Goal: Information Seeking & Learning: Learn about a topic

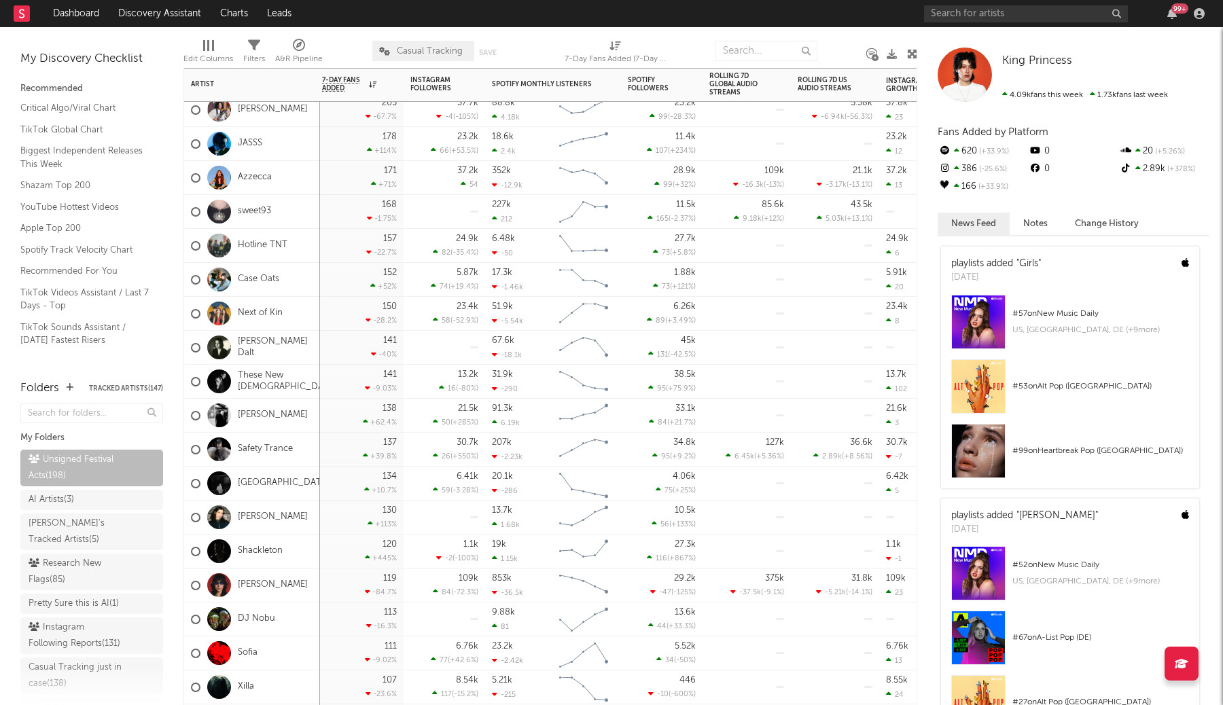
click at [360, 418] on div "138 +62.4 %" at bounding box center [359, 415] width 75 height 33
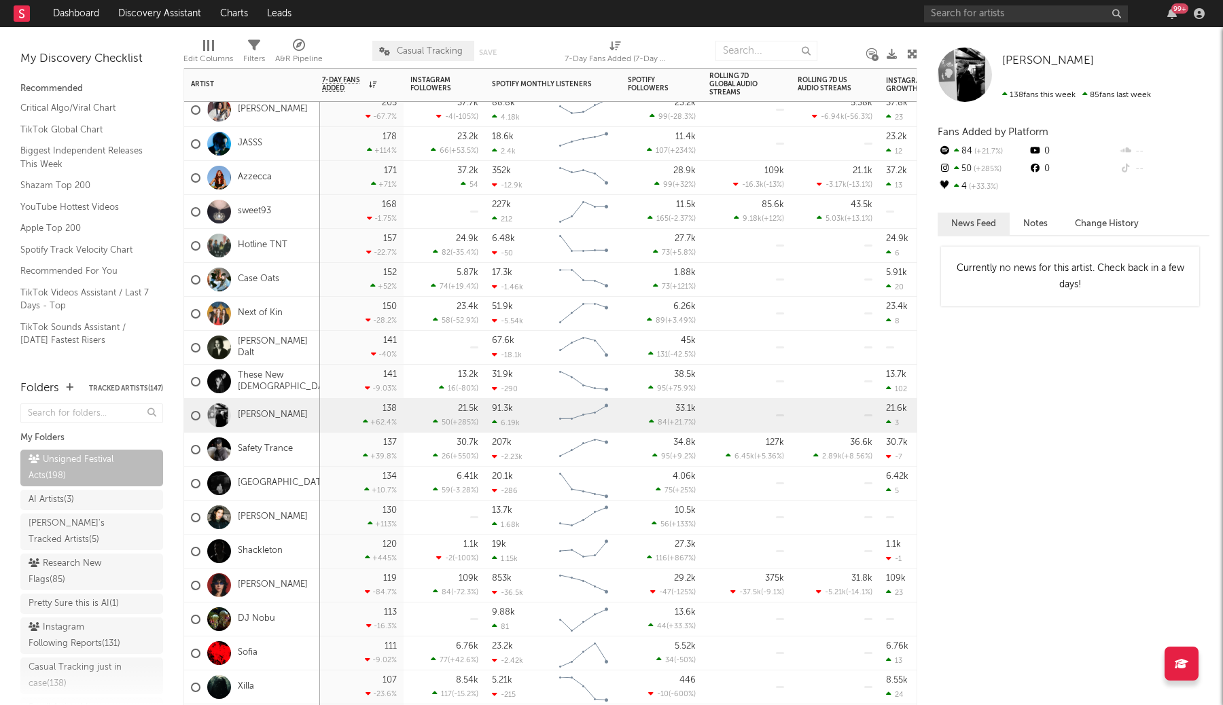
click at [349, 455] on div "137 +39.8 %" at bounding box center [359, 449] width 75 height 33
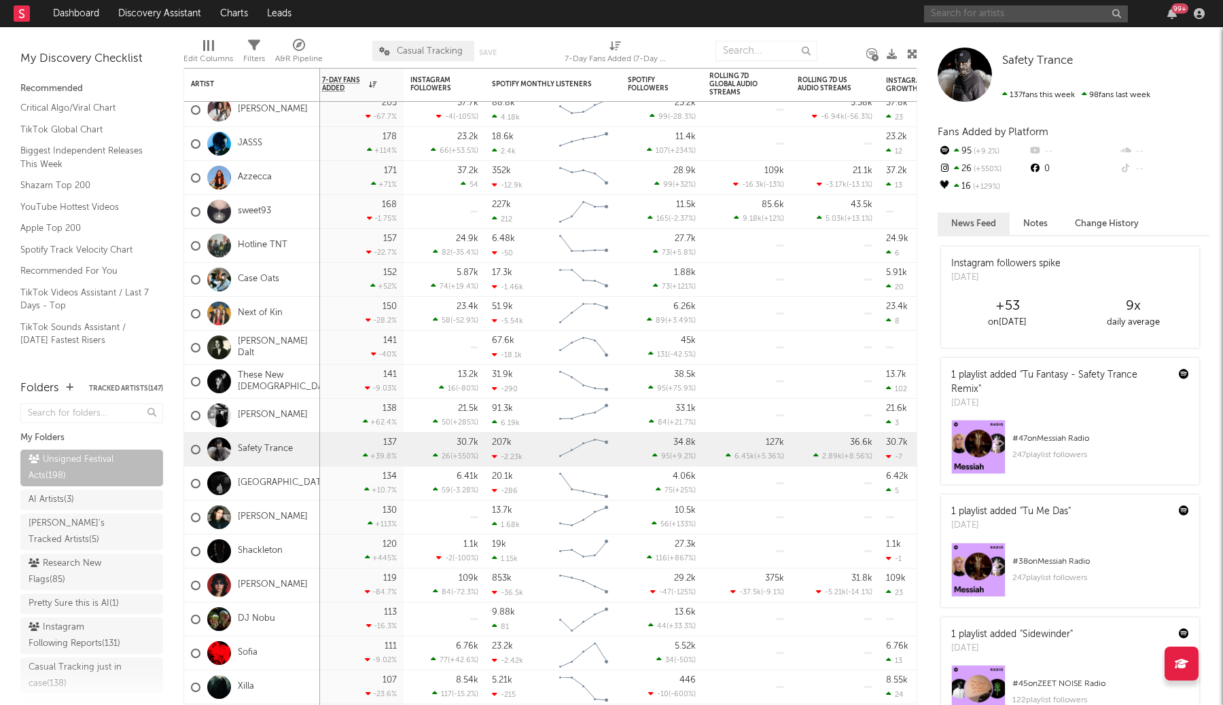
click at [1004, 14] on input "text" at bounding box center [1026, 13] width 204 height 17
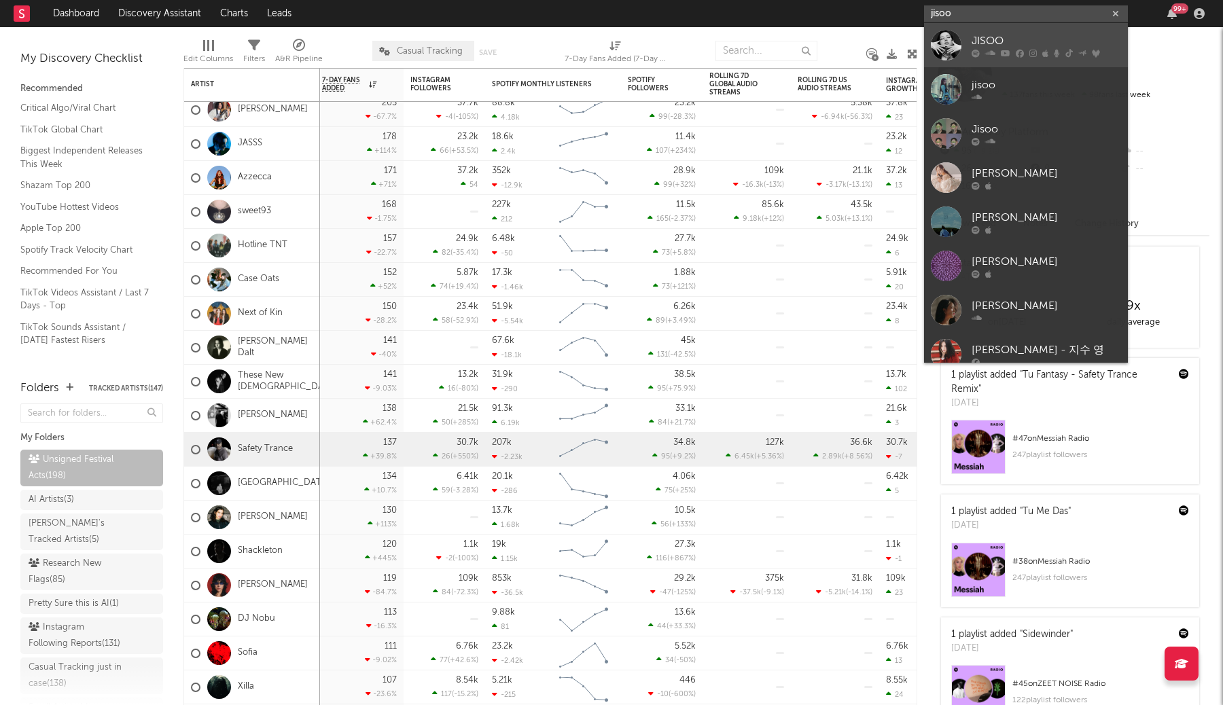
type input "jisoo"
click at [1031, 42] on div "JISOO" at bounding box center [1046, 41] width 149 height 16
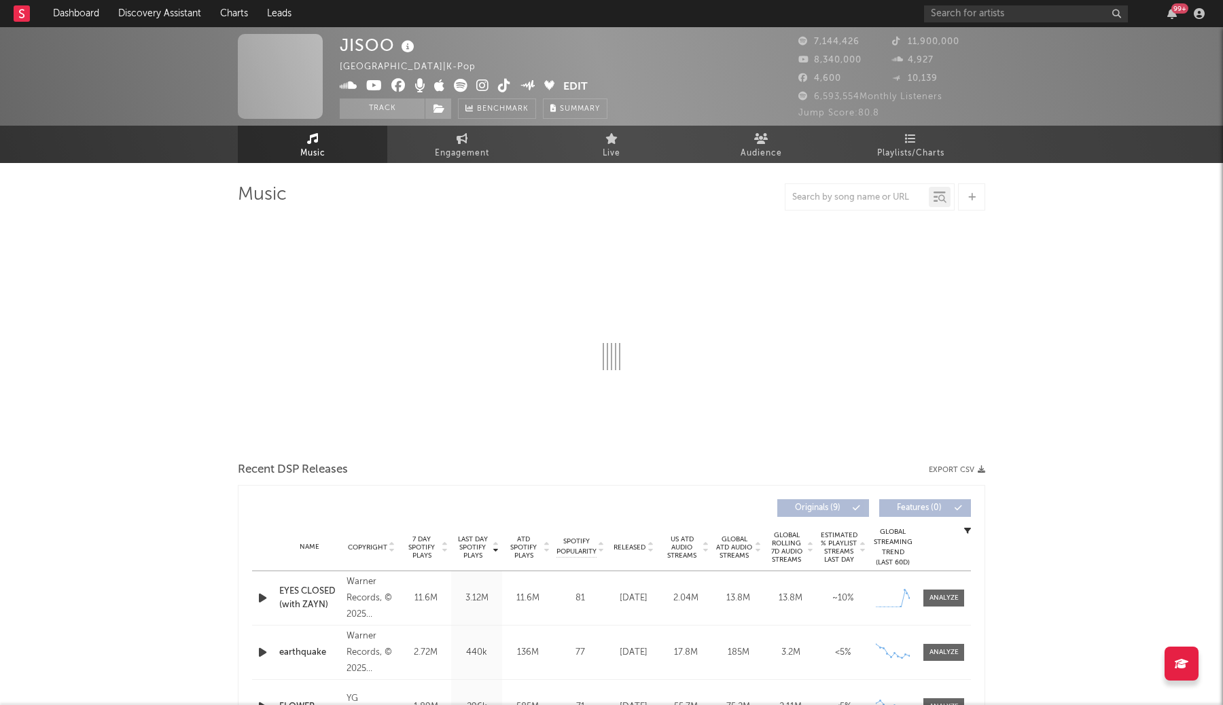
select select "6m"
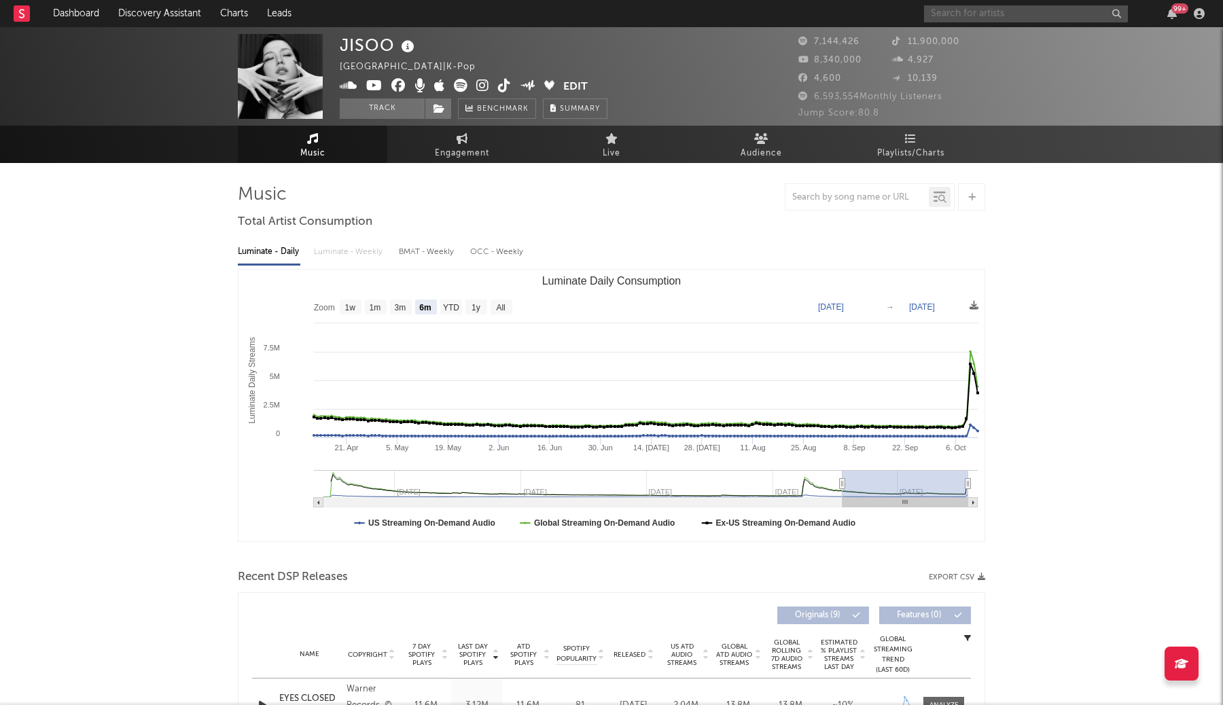
click at [977, 16] on input "text" at bounding box center [1026, 13] width 204 height 17
type input "dogma soc"
click at [1046, 41] on div "DOGMA SOCIETY" at bounding box center [1046, 41] width 149 height 16
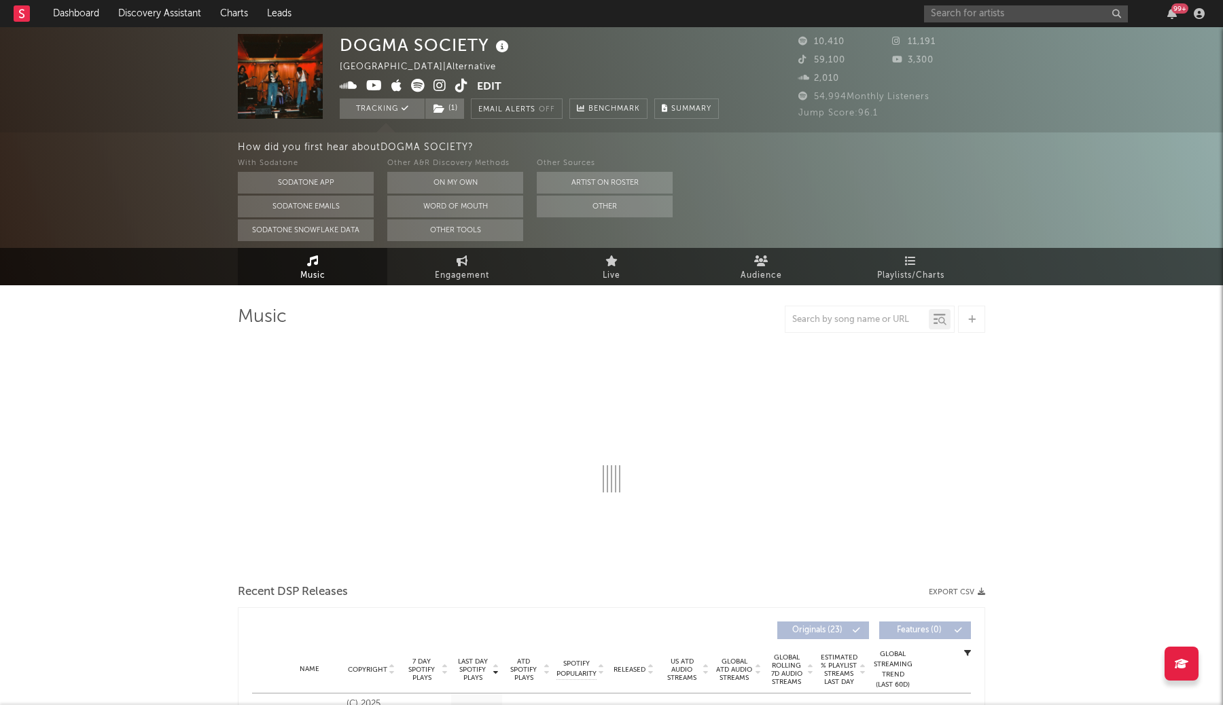
select select "6m"
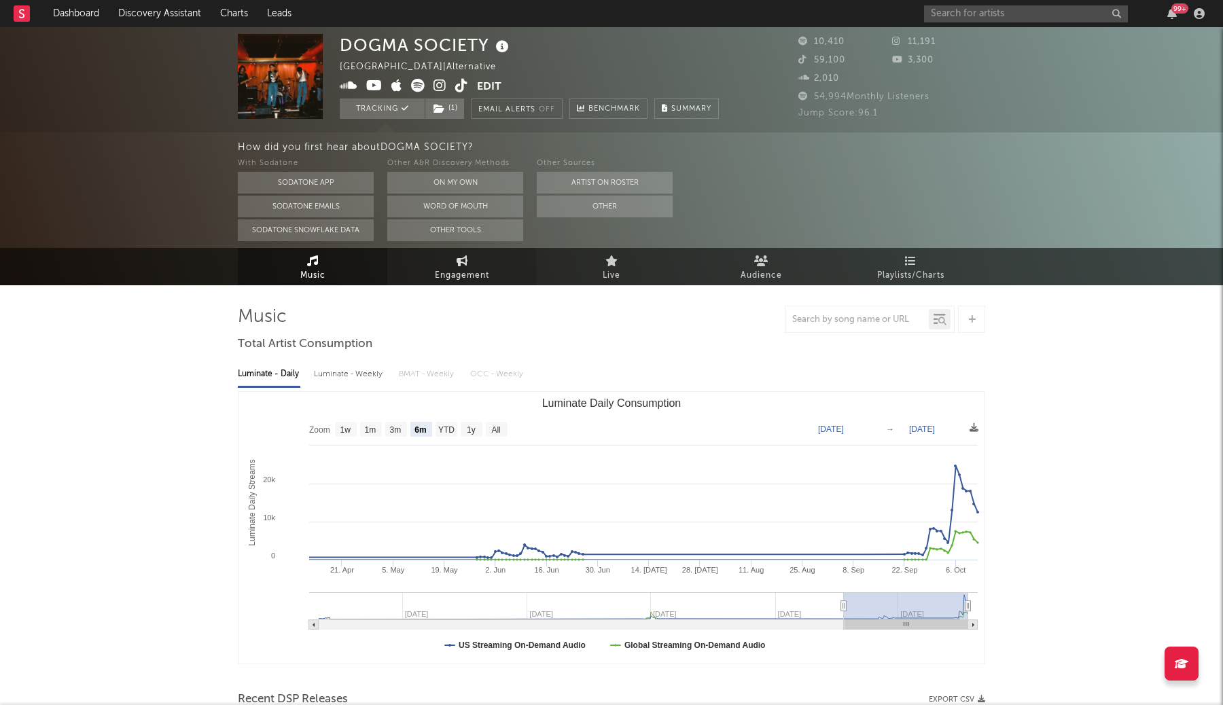
click at [476, 277] on span "Engagement" at bounding box center [462, 276] width 54 height 16
select select "1w"
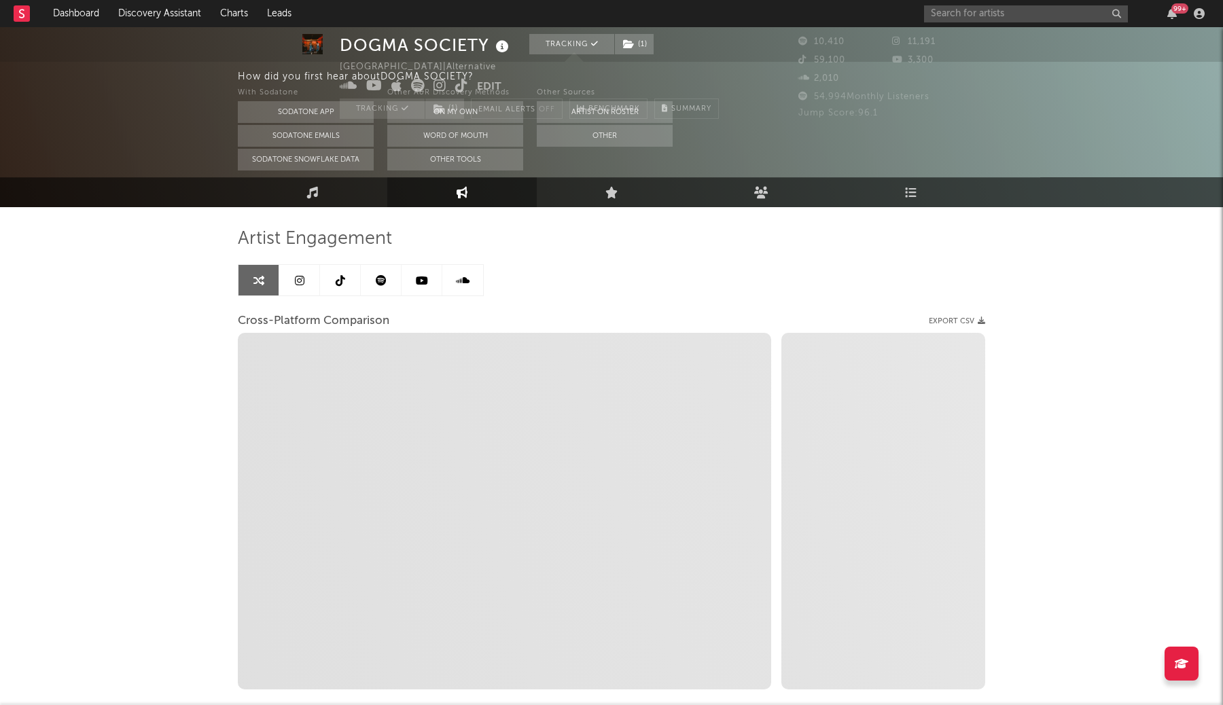
scroll to position [95, 0]
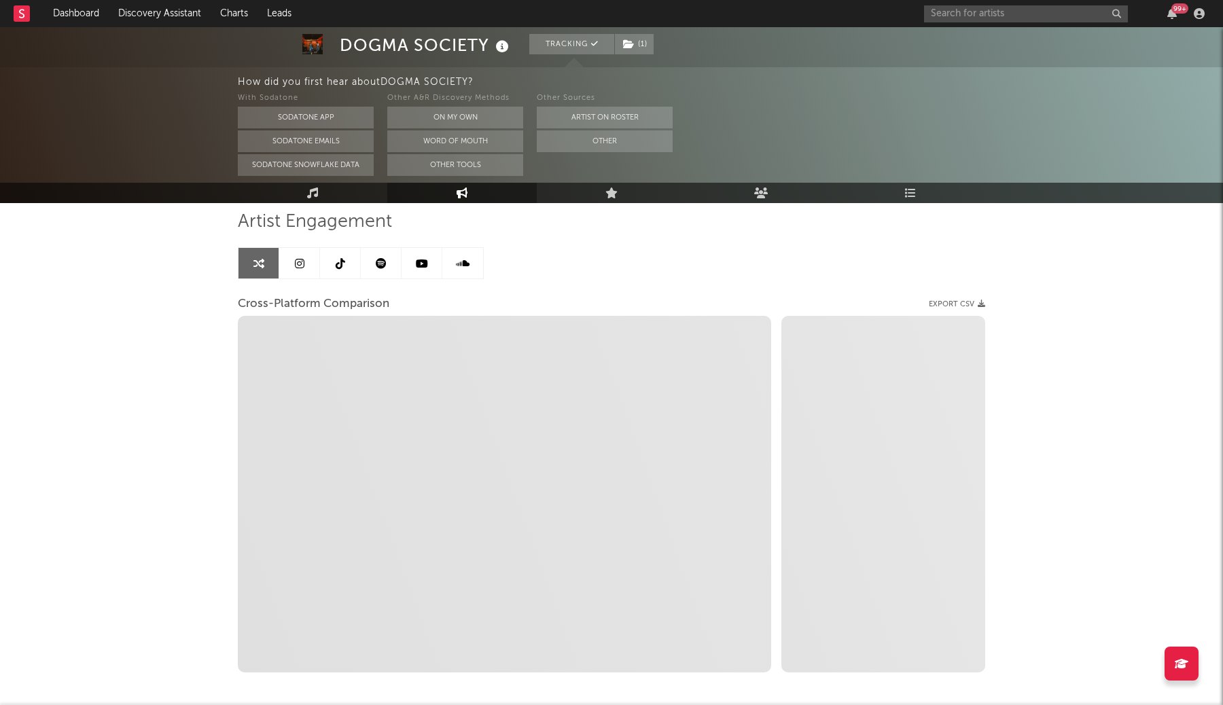
select select "1m"
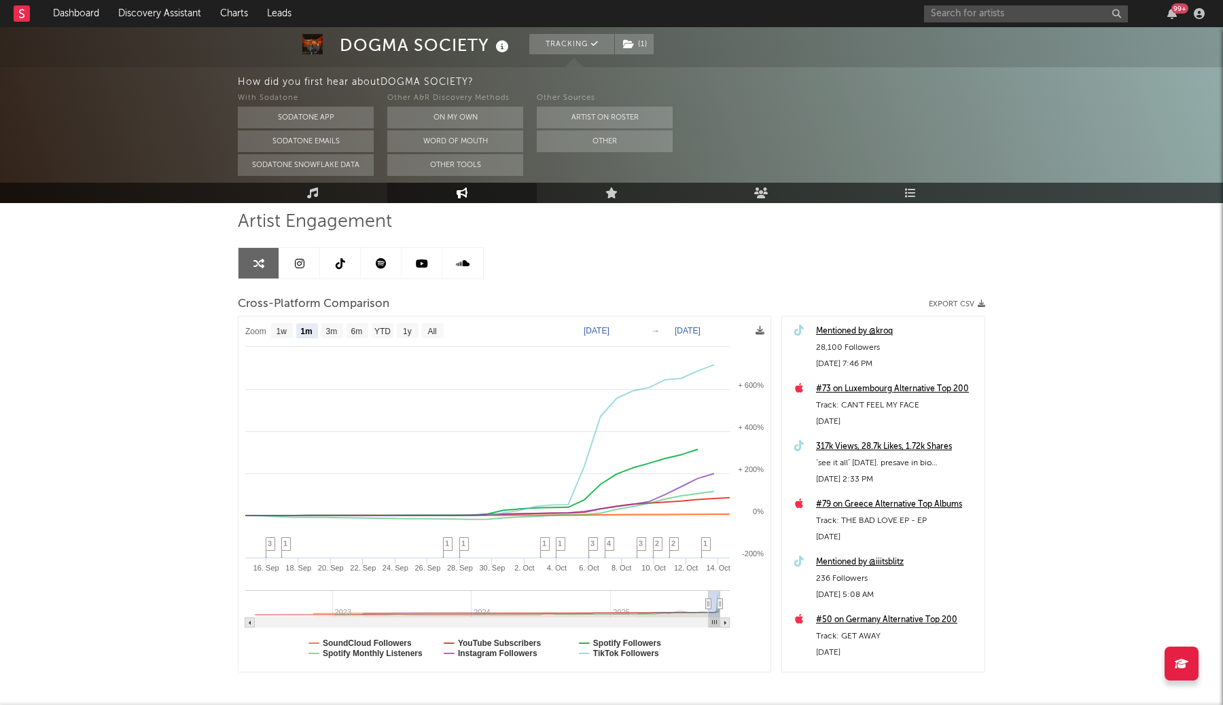
scroll to position [0, 0]
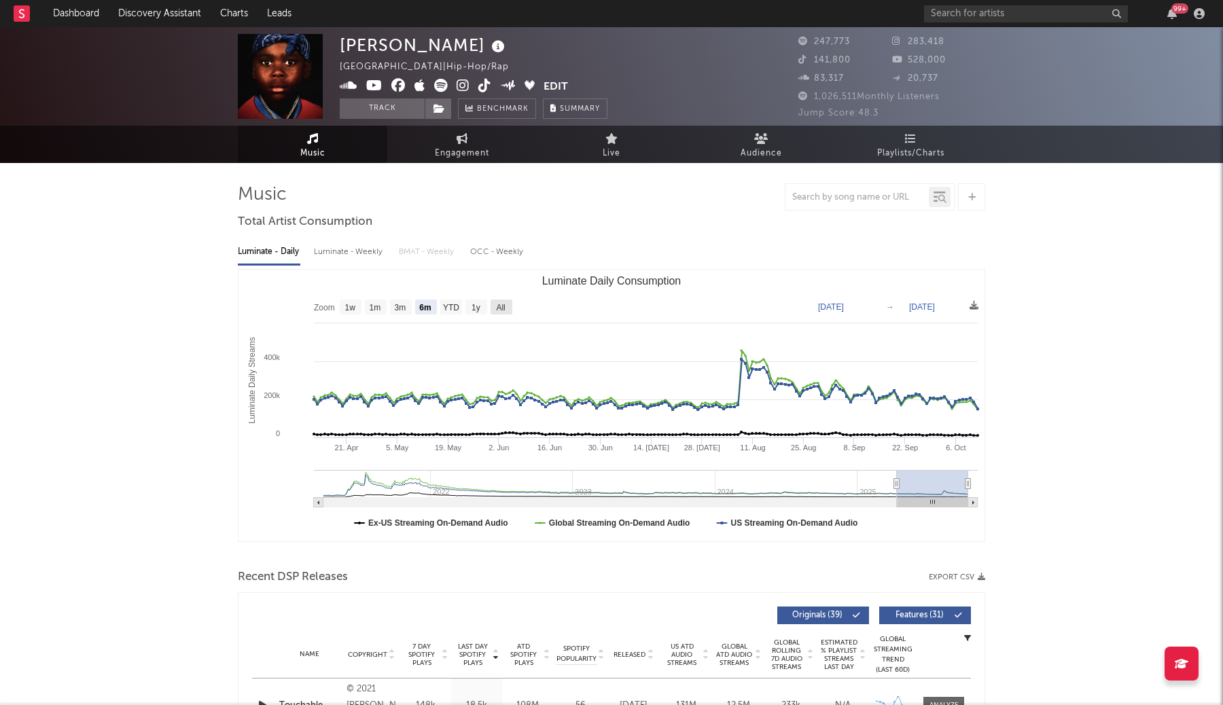
click at [508, 304] on rect "Luminate Daily Consumption" at bounding box center [502, 307] width 22 height 15
select select "All"
type input "2021-03-31"
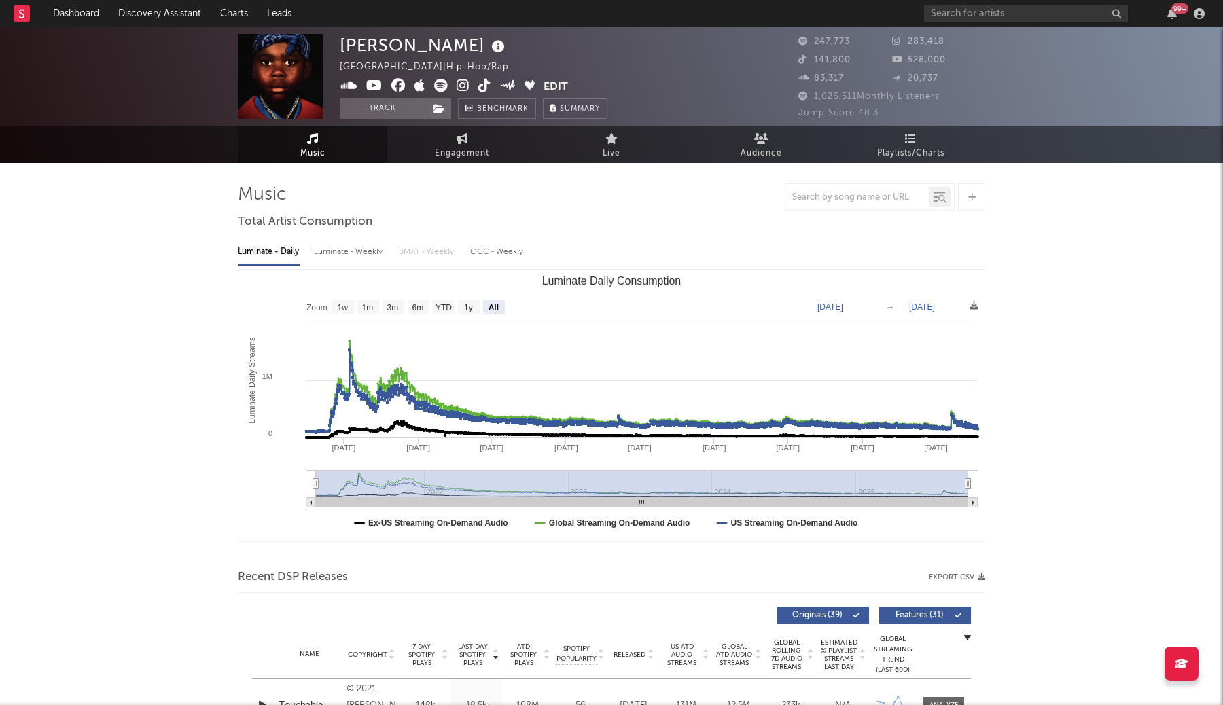
click at [987, 24] on div "99 +" at bounding box center [1066, 13] width 285 height 27
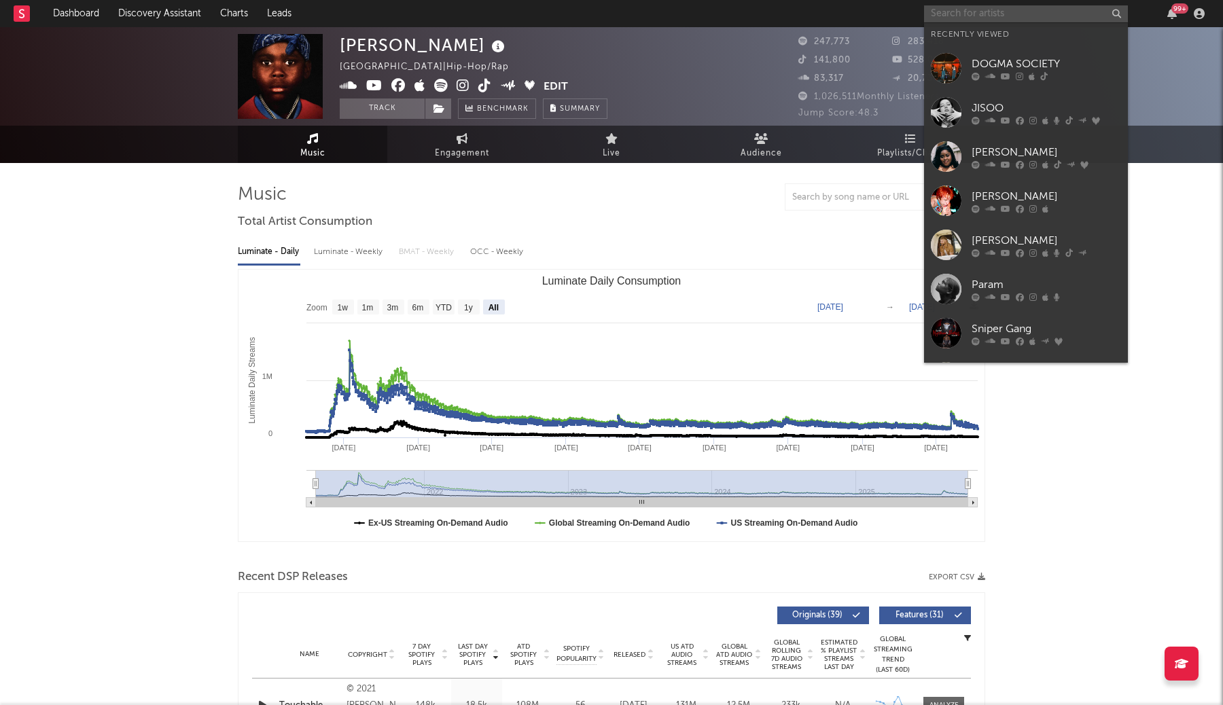
click at [991, 7] on input "text" at bounding box center [1026, 13] width 204 height 17
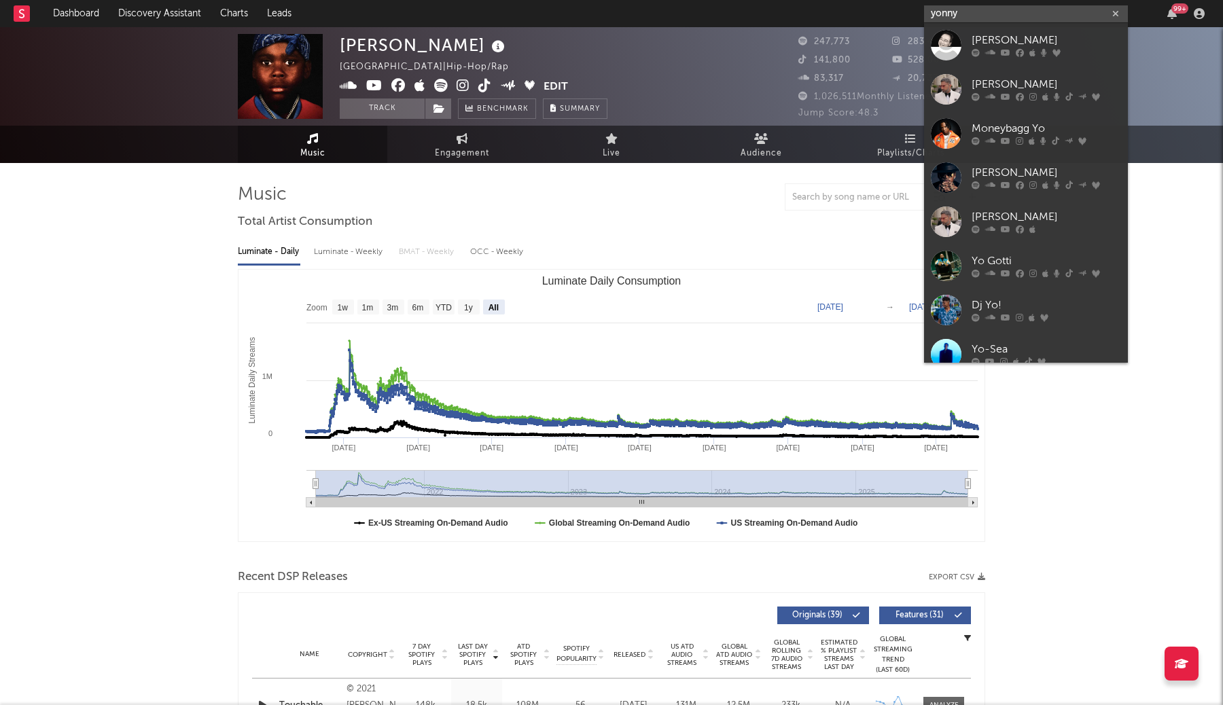
type input "yonny"
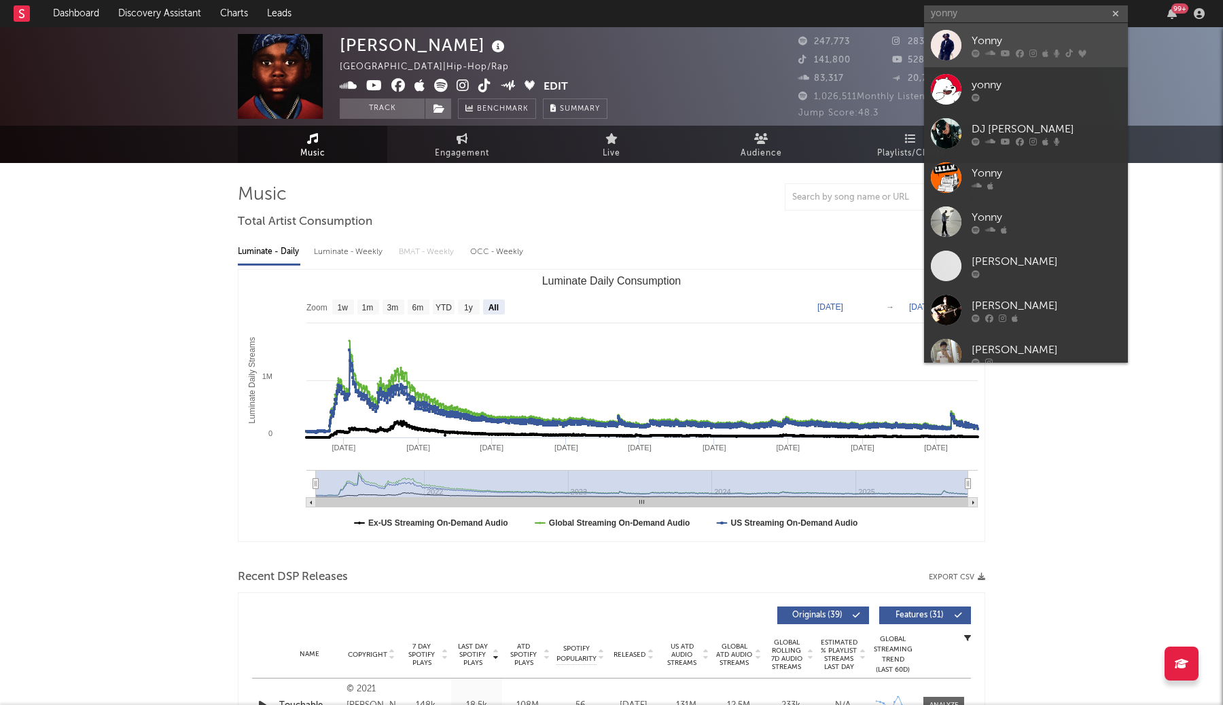
click at [988, 44] on div "Yonny" at bounding box center [1046, 41] width 149 height 16
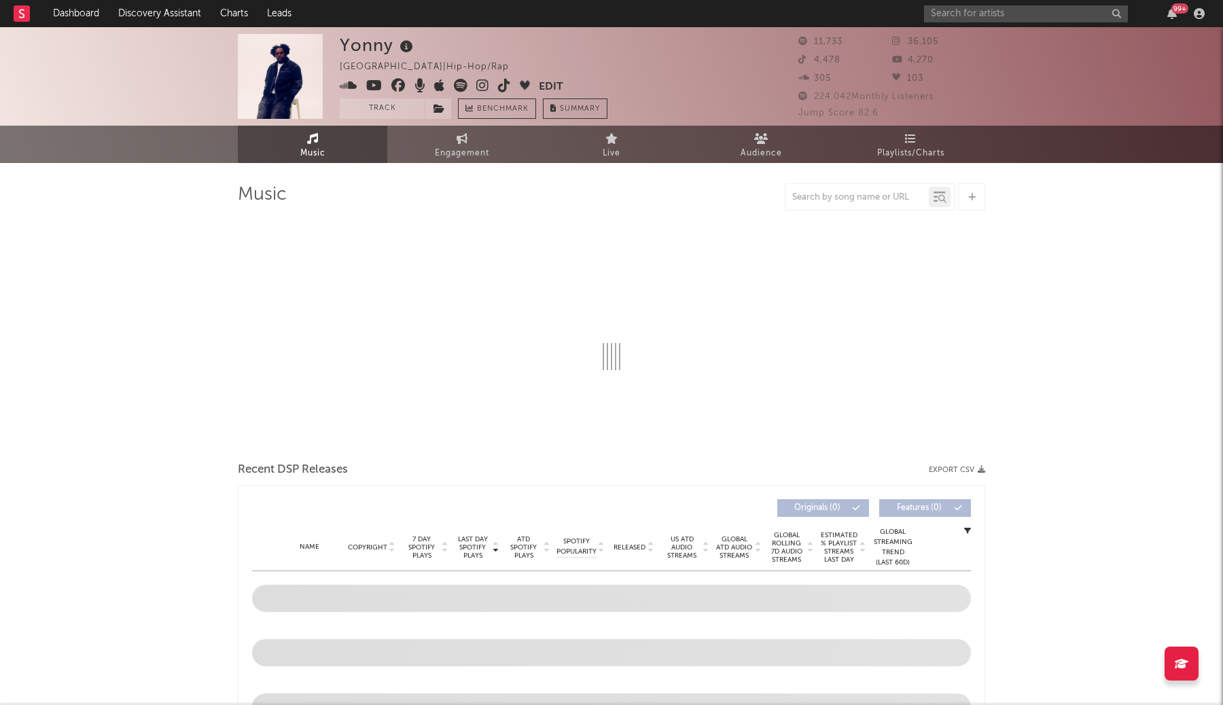
select select "6m"
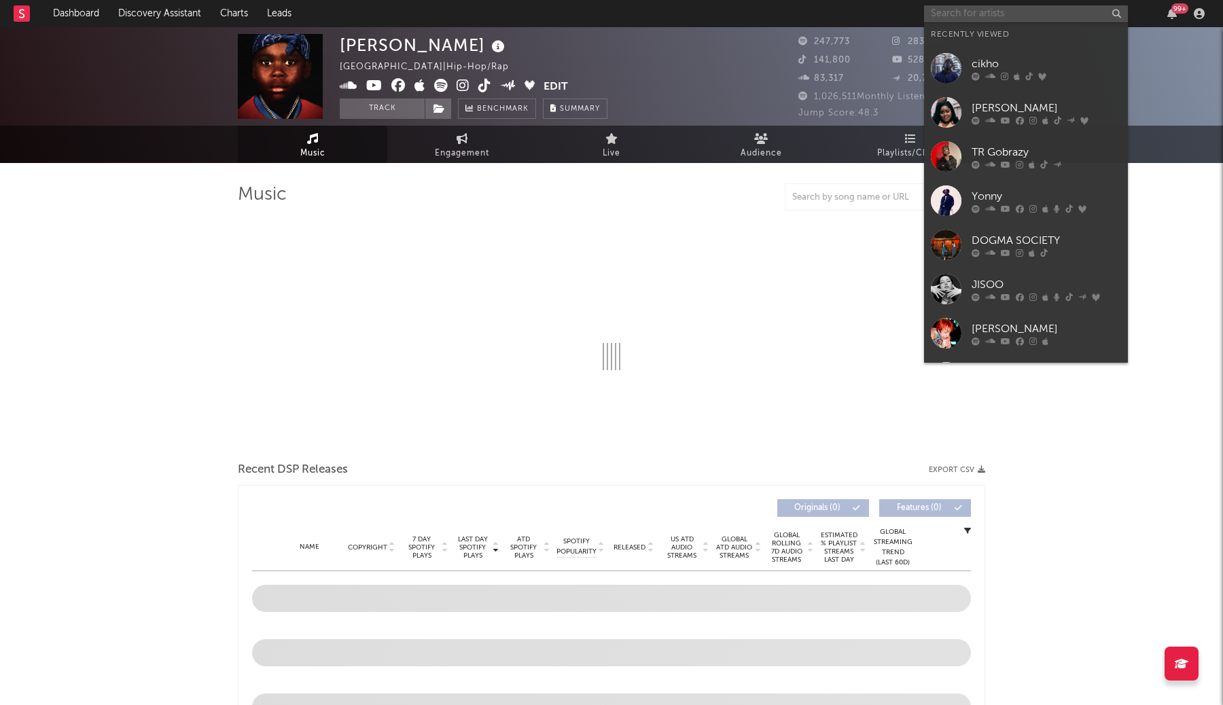
click at [955, 17] on input "text" at bounding box center [1026, 13] width 204 height 17
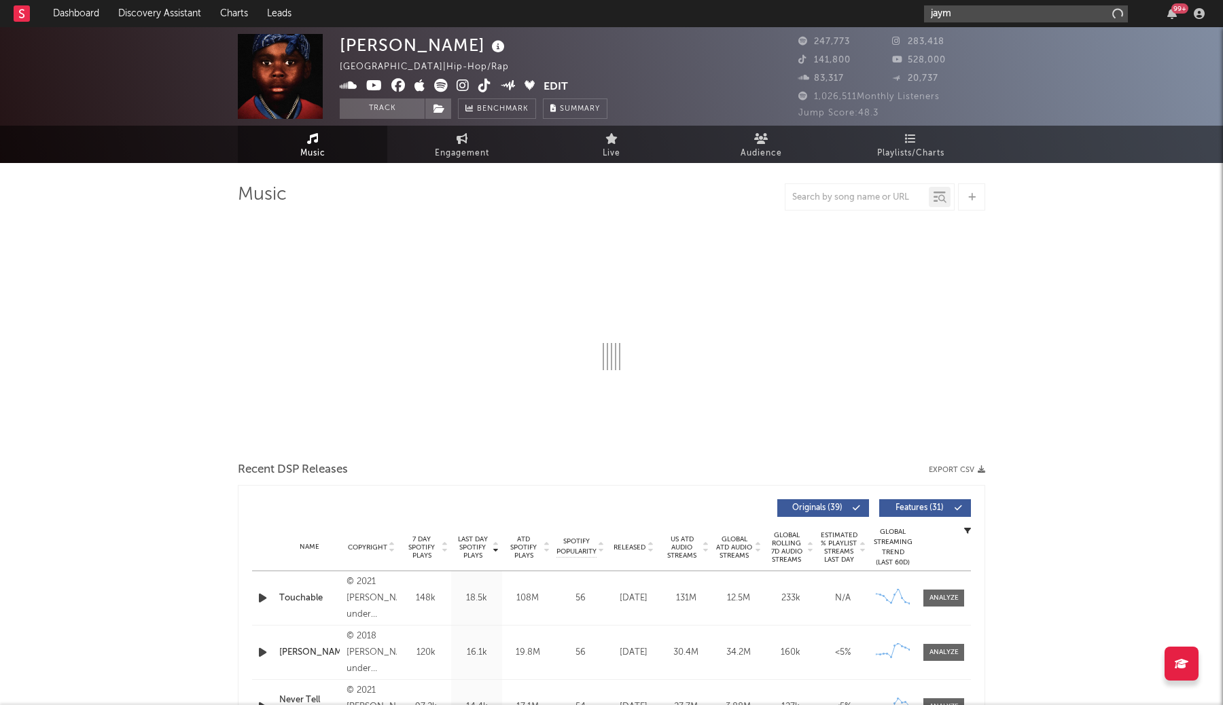
type input "jaymi"
select select "6m"
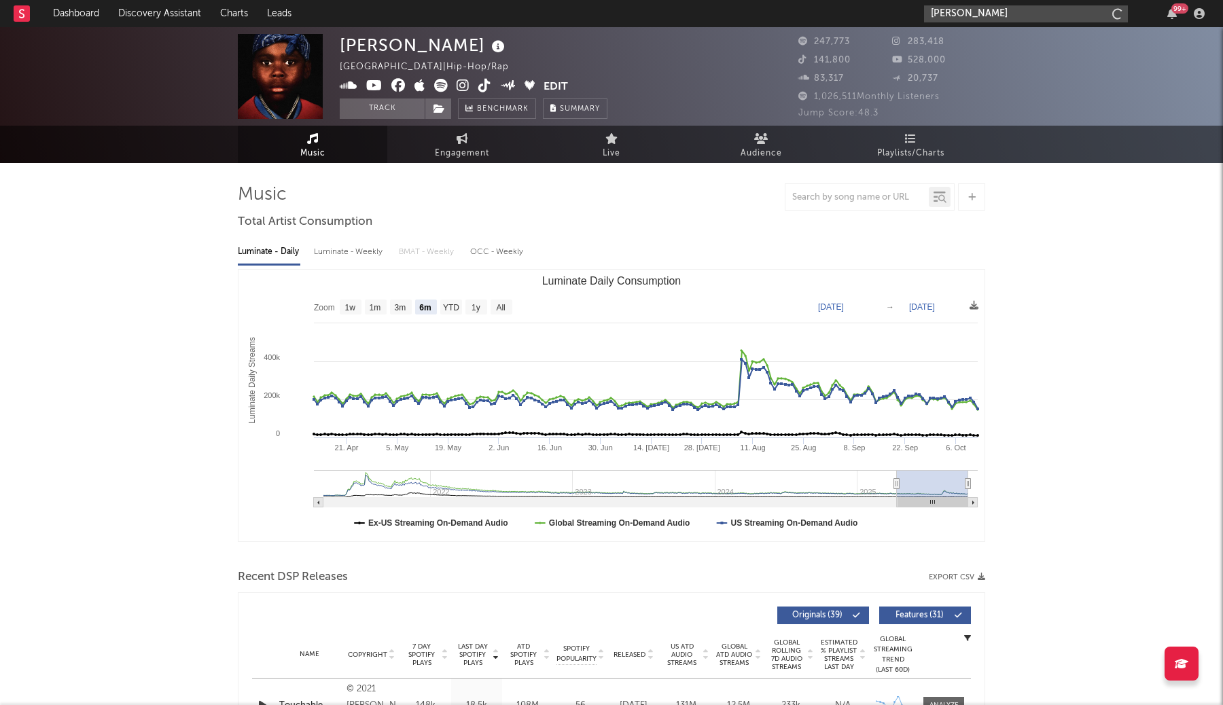
type input "jaymi"
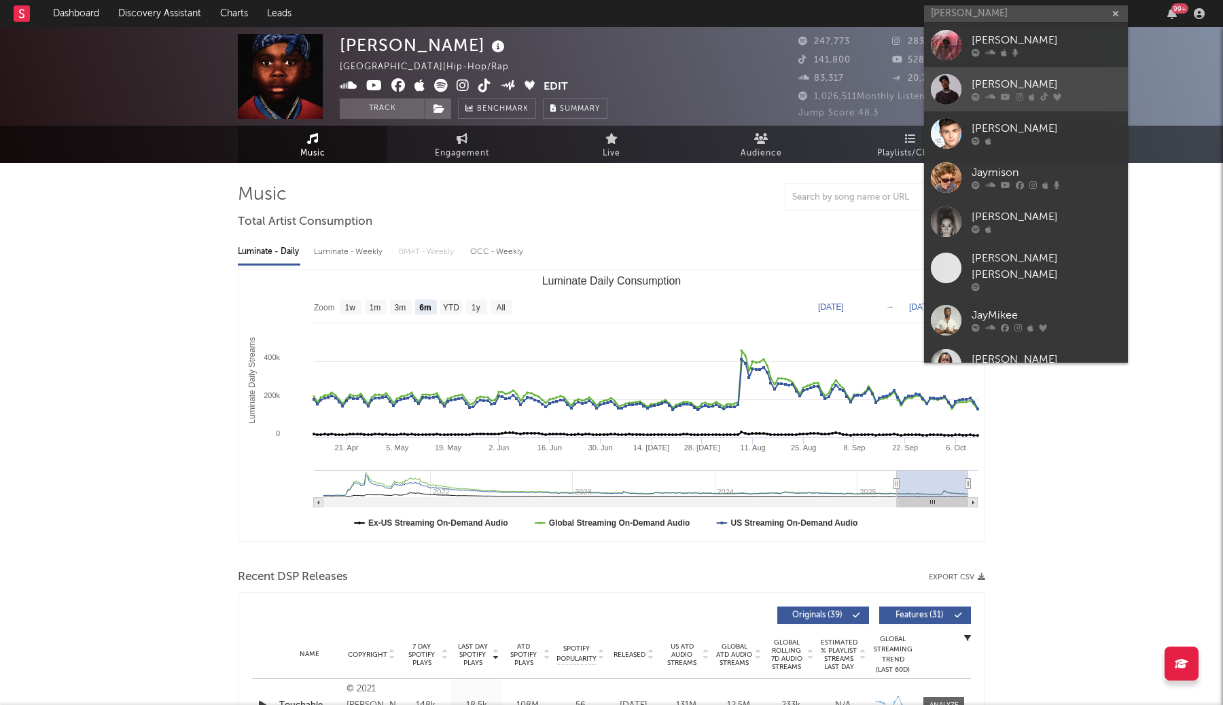
click at [1012, 80] on div "Jaymin" at bounding box center [1046, 85] width 149 height 16
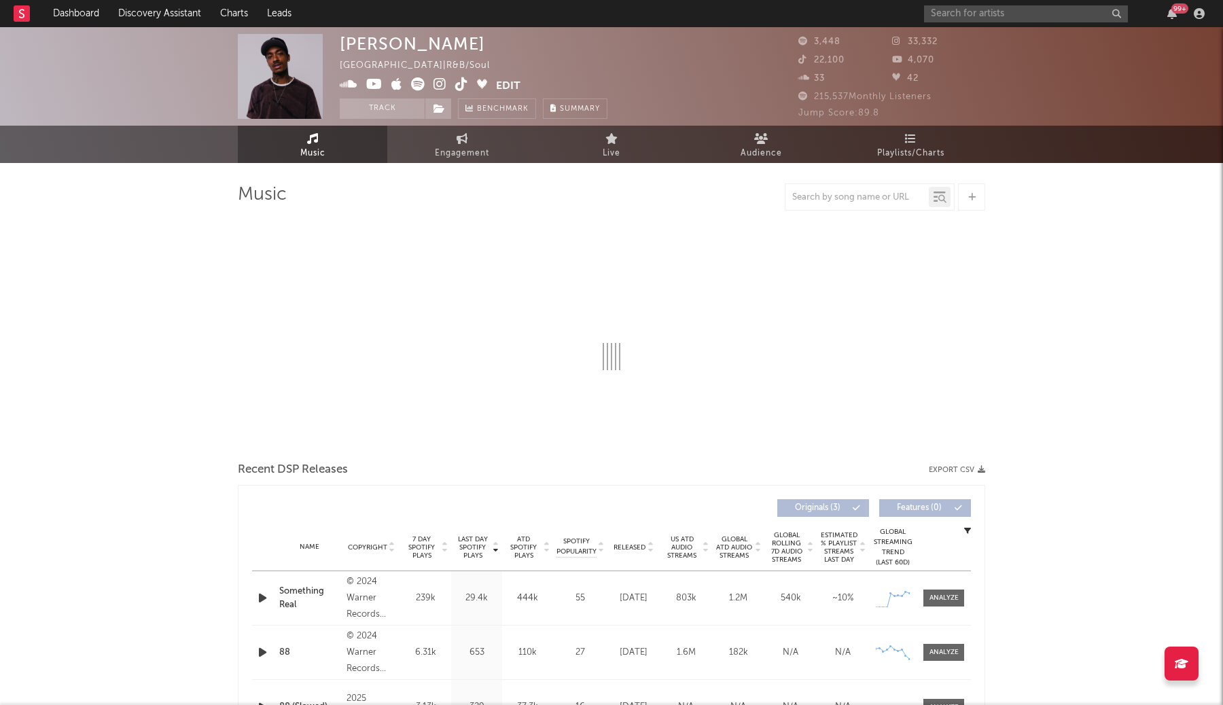
select select "6m"
